Goal: Transaction & Acquisition: Obtain resource

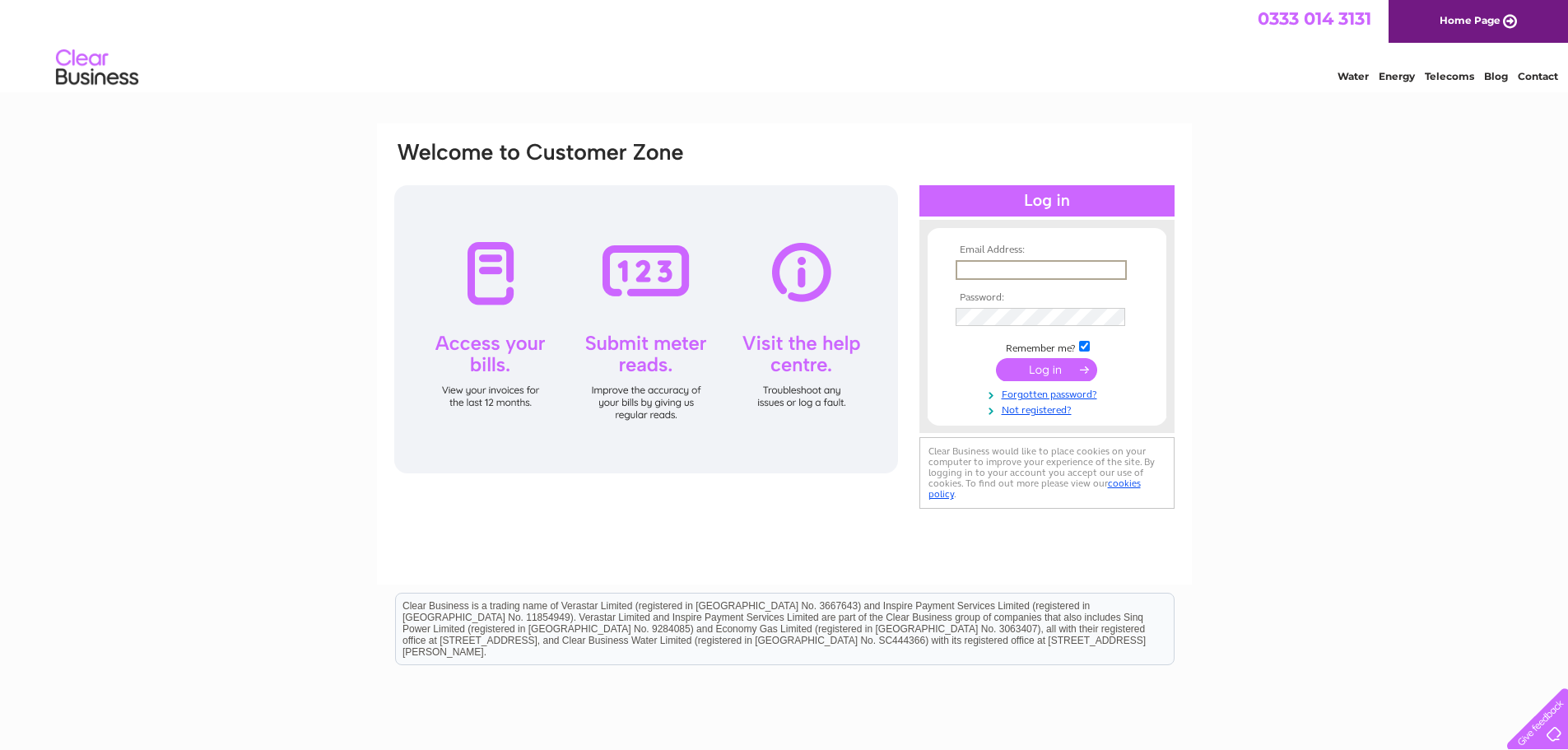
click at [994, 263] on input "text" at bounding box center [1041, 270] width 171 height 20
type input "[EMAIL_ADDRESS][DOMAIN_NAME]"
click at [1063, 367] on input "submit" at bounding box center [1046, 368] width 101 height 23
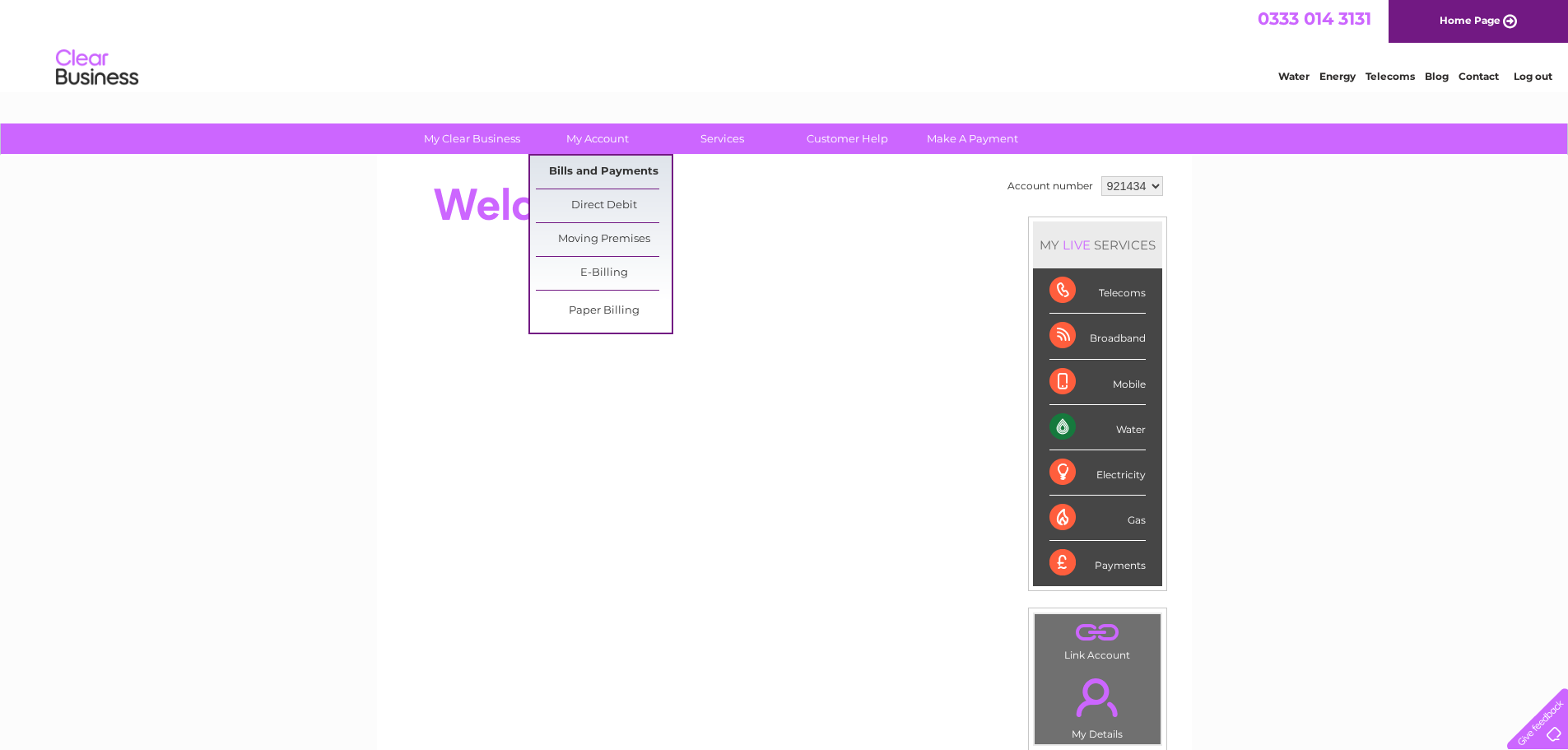
click at [601, 171] on link "Bills and Payments" at bounding box center [604, 172] width 136 height 33
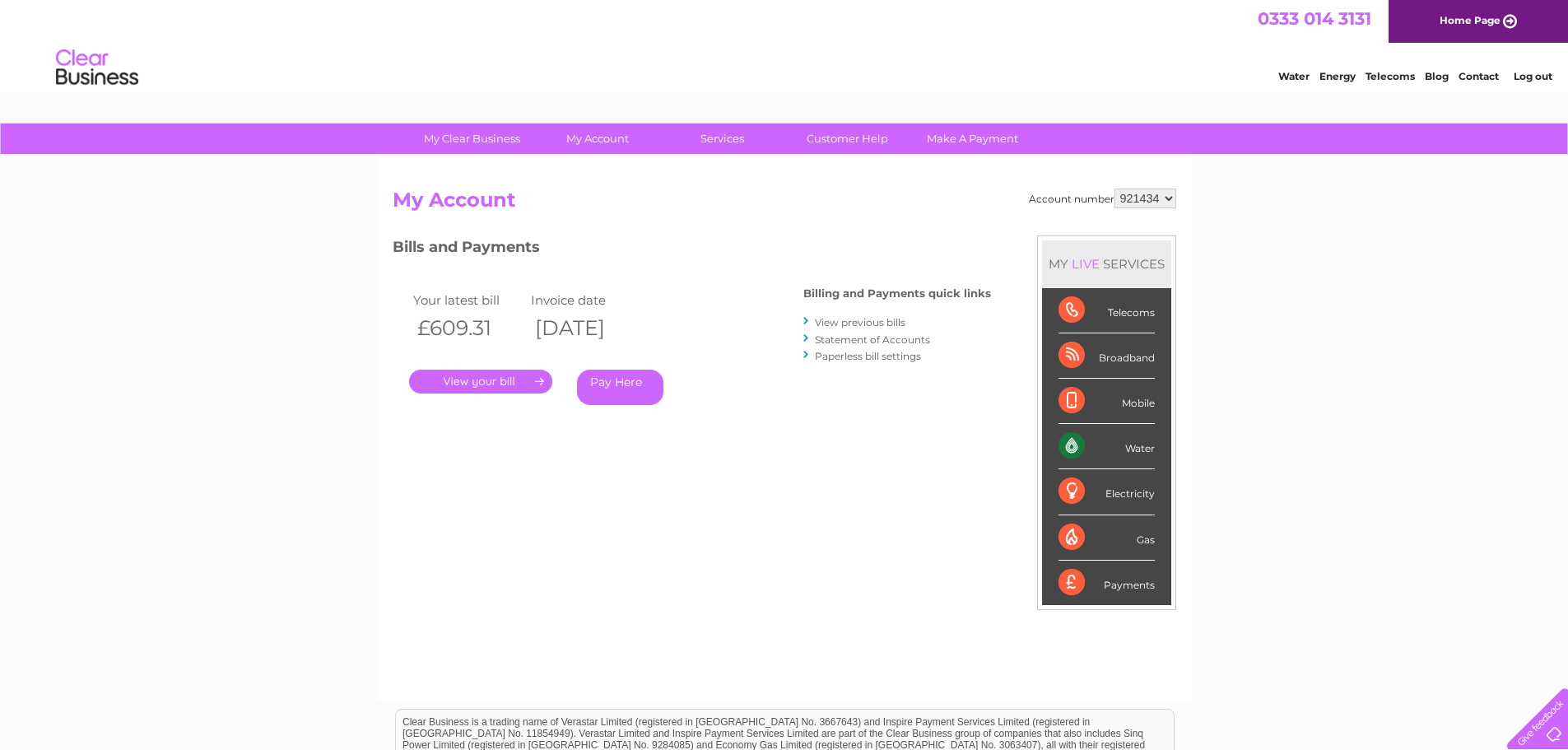
click at [492, 379] on link "." at bounding box center [480, 381] width 143 height 23
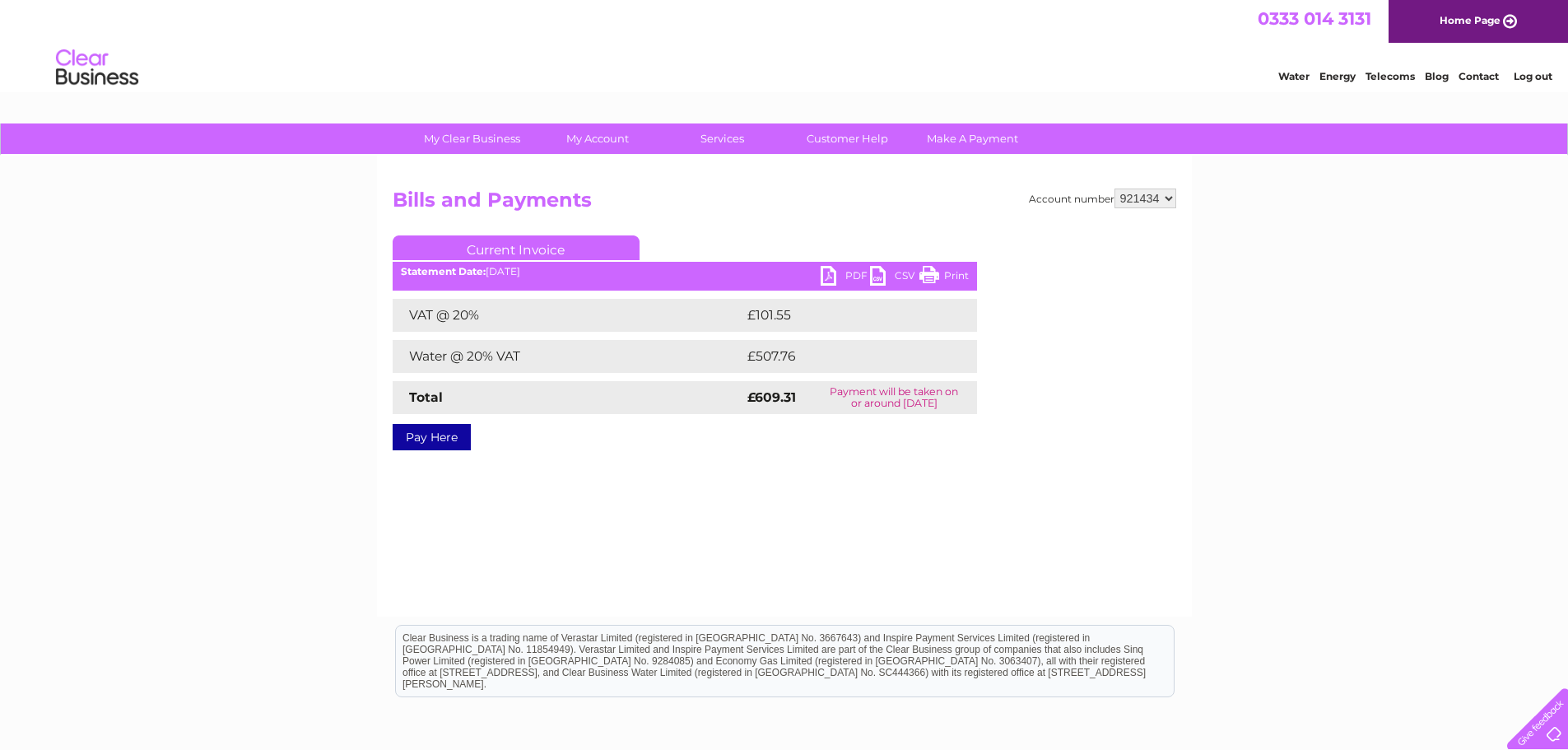
click at [855, 270] on link "PDF" at bounding box center [845, 278] width 50 height 23
